Goal: Information Seeking & Learning: Learn about a topic

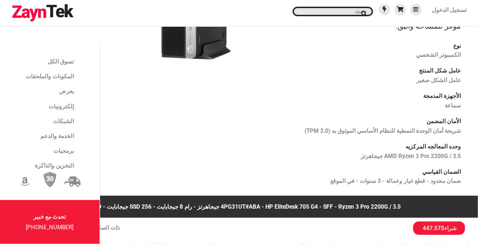
scroll to position [76, 0]
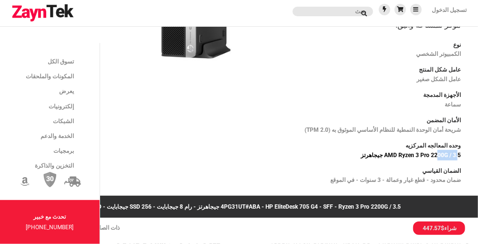
drag, startPoint x: 458, startPoint y: 134, endPoint x: 436, endPoint y: 139, distance: 22.0
click at [436, 150] on p "AMD Ryzen 3 Pro 2200G / 3.5 جيجاهرتز" at bounding box center [376, 155] width 169 height 10
drag, startPoint x: 436, startPoint y: 139, endPoint x: 472, endPoint y: 140, distance: 35.8
drag, startPoint x: 467, startPoint y: 135, endPoint x: 365, endPoint y: 142, distance: 102.3
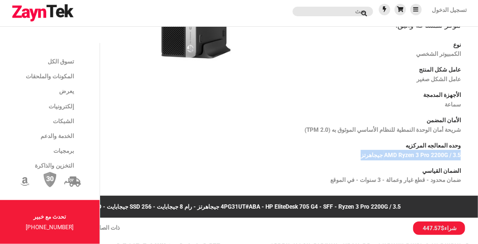
click at [365, 142] on div "Highlights Expansion that extends your investment. Configure the new space-savi…" at bounding box center [376, 73] width 181 height 255
copy p "AMD Ryzen 3 Pro 2200G / 3.5 جيجاهرتز"
click at [276, 128] on div at bounding box center [196, 73] width 181 height 255
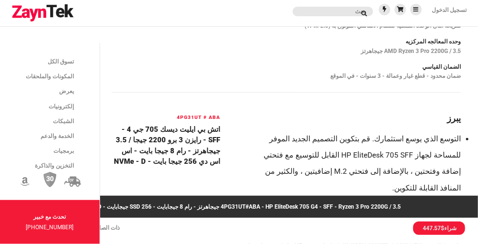
scroll to position [228, 0]
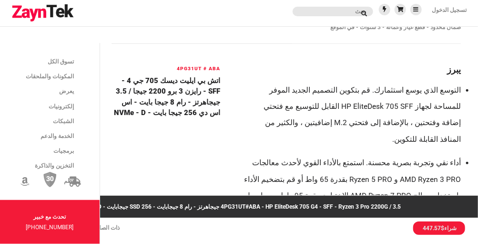
drag, startPoint x: 179, startPoint y: 94, endPoint x: 219, endPoint y: 60, distance: 52.1
copy h4 "اتش بي ايليت ديسك 705 جي 4 - SFF - رايزن 3 برو 2200 جيجا / 3.5 جيجاهرتز - رام 8…"
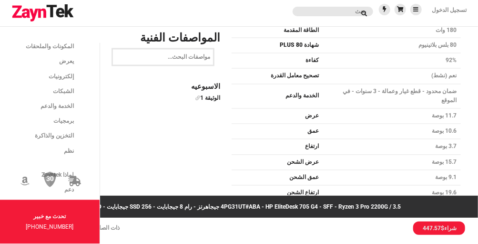
scroll to position [1982, 0]
